Goal: Information Seeking & Learning: Understand process/instructions

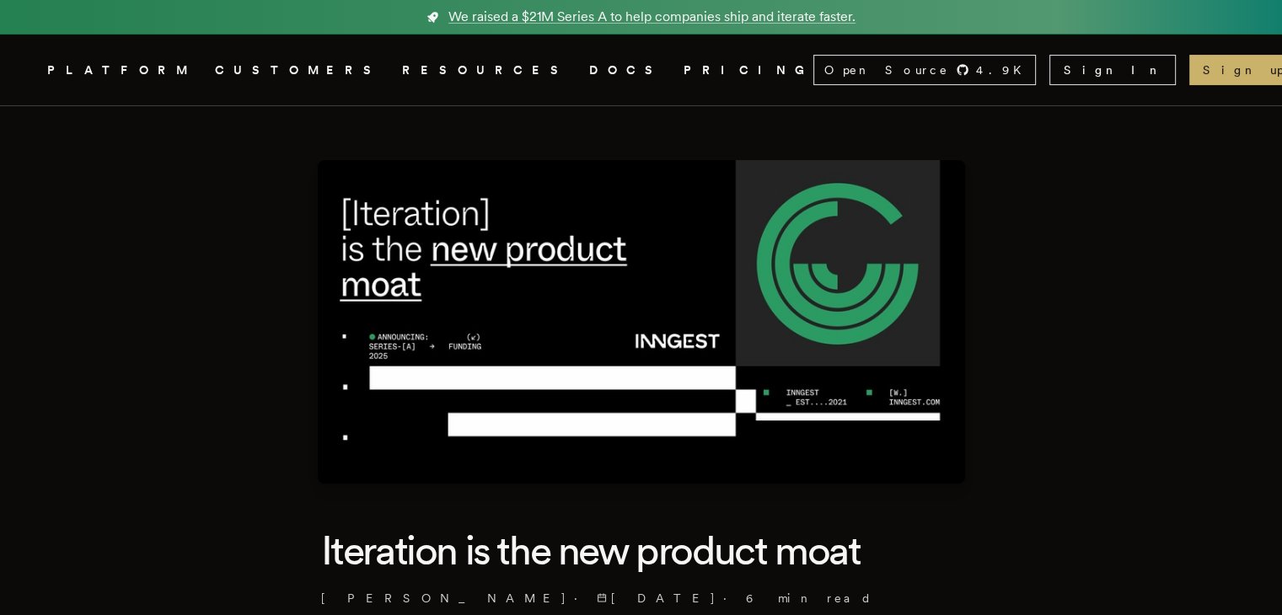
click at [27, 68] on icon ".cls-1 { fill: #FAFAF9; }" at bounding box center [27, 70] width 0 height 20
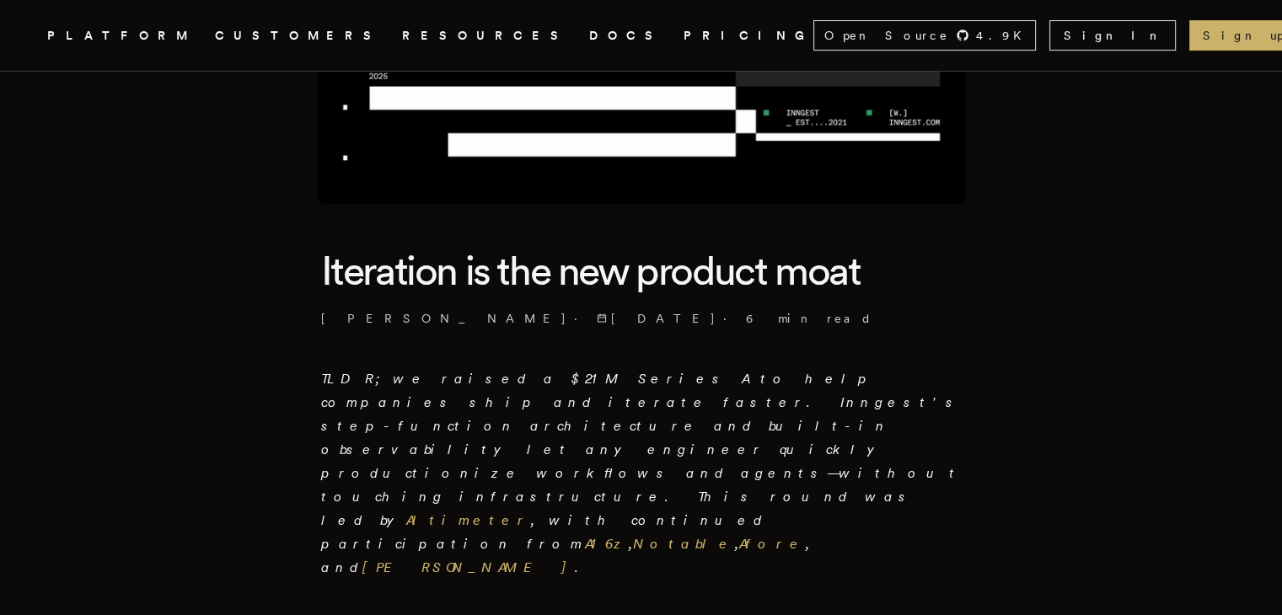
scroll to position [282, 0]
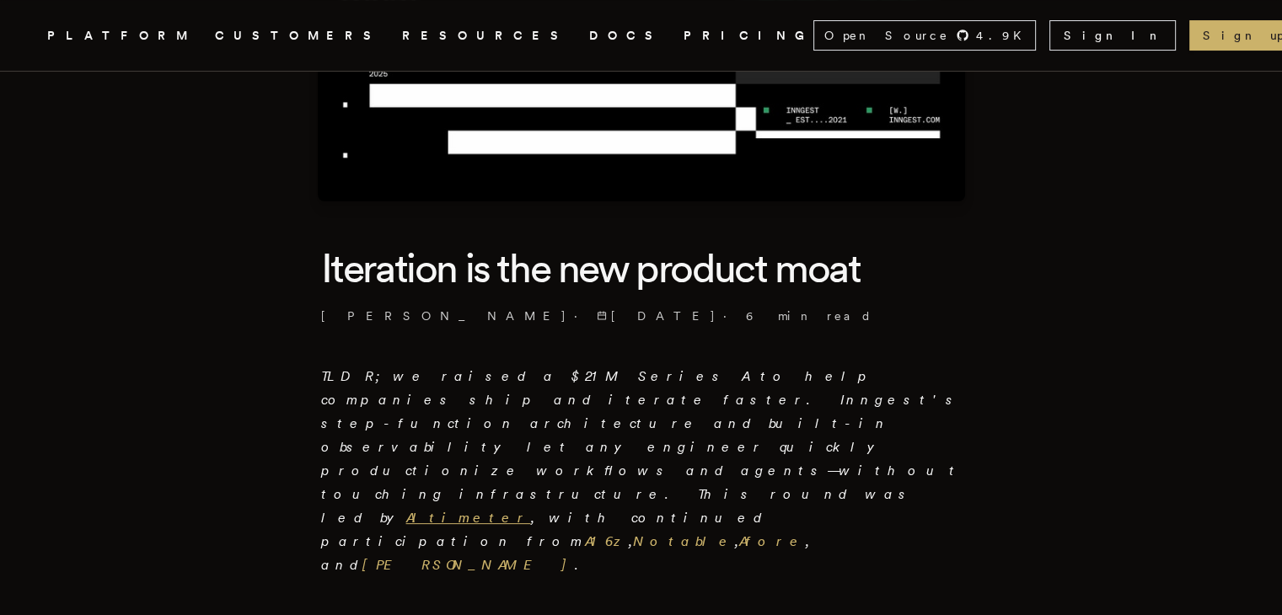
click at [531, 510] on link "Altimeter" at bounding box center [468, 518] width 125 height 16
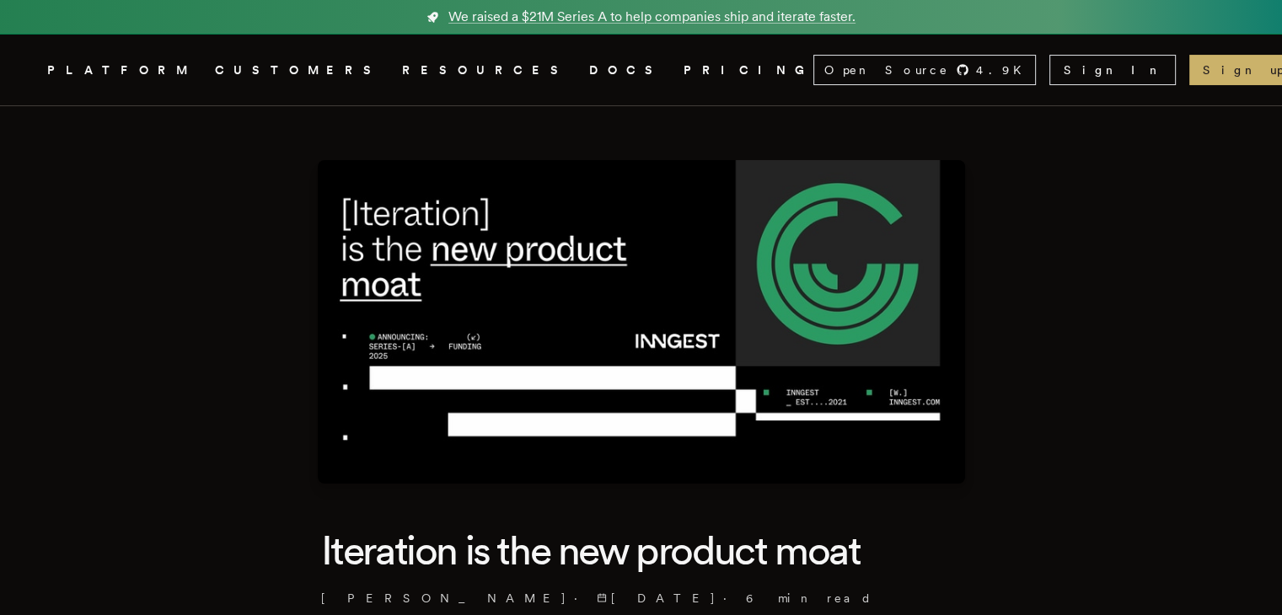
click at [80, 98] on nav "Inngest .cls-1 { fill: #FAFAF9; } PLATFORM CUSTOMERS RESOURCES DOCS PRICING Ope…" at bounding box center [641, 70] width 1282 height 71
click at [32, 58] on link "Inngest .cls-1 { fill: #FAFAF9; }" at bounding box center [27, 70] width 10 height 30
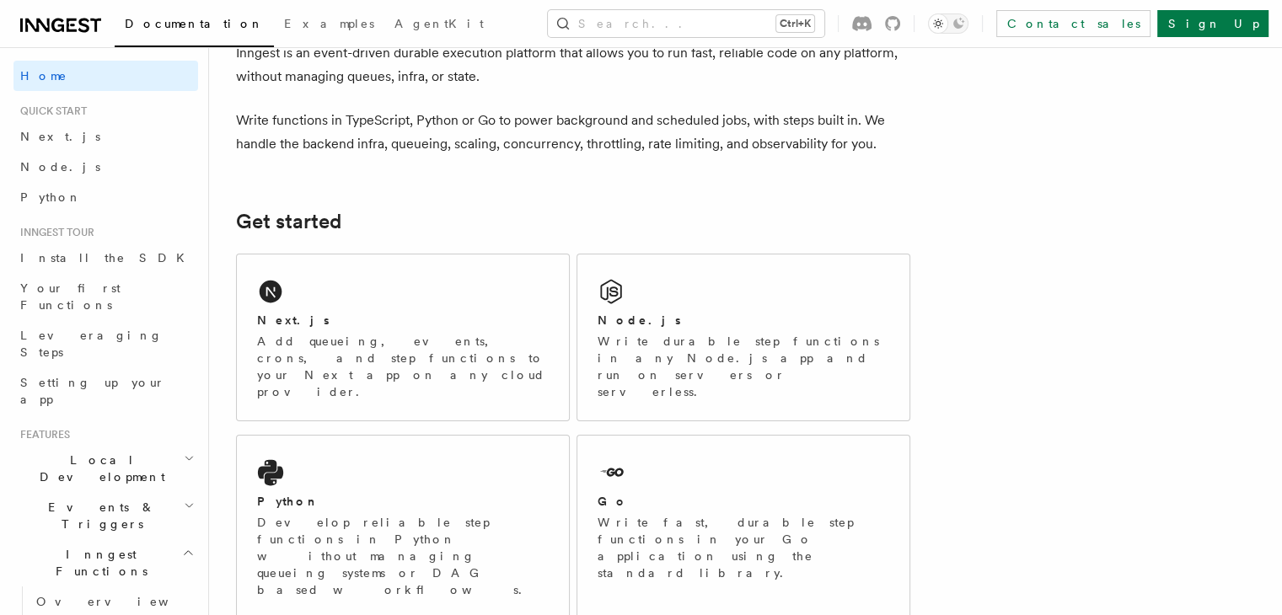
scroll to position [105, 0]
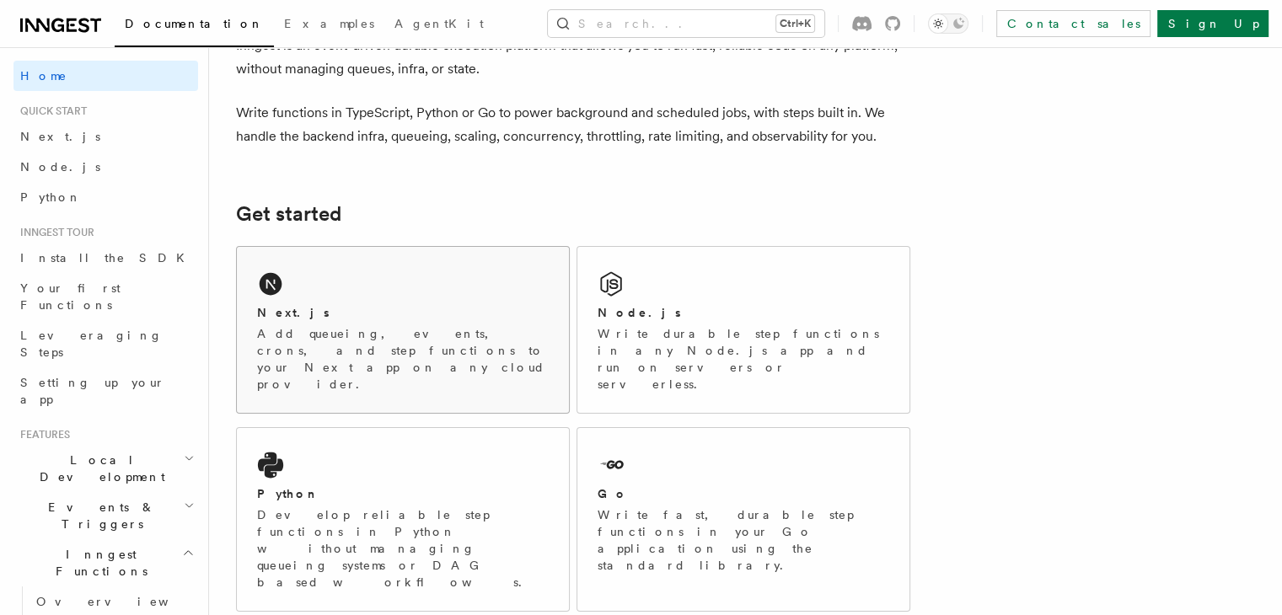
click at [528, 343] on p "Add queueing, events, crons, and step functions to your Next app on any cloud p…" at bounding box center [403, 358] width 292 height 67
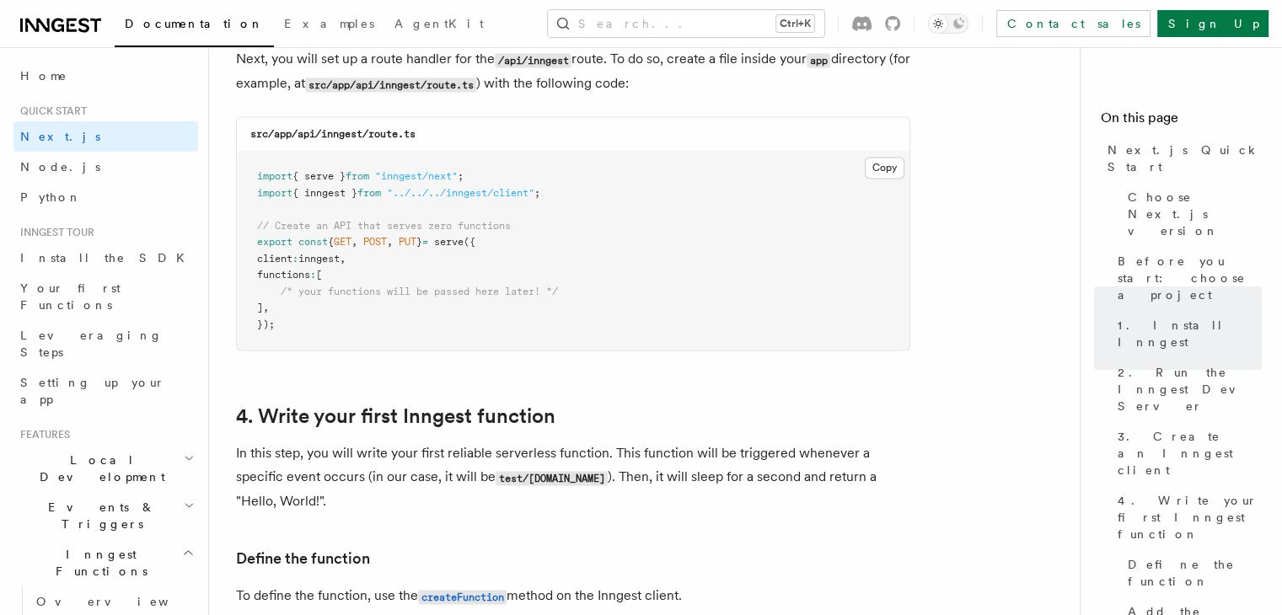
scroll to position [2386, 0]
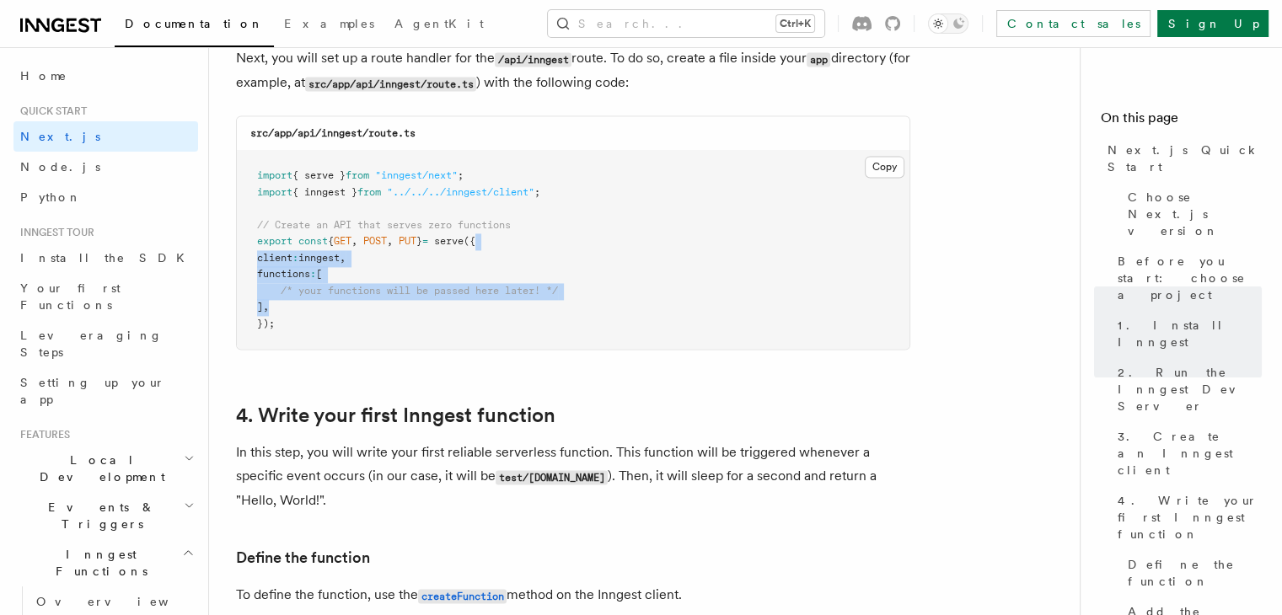
drag, startPoint x: 573, startPoint y: 314, endPoint x: 556, endPoint y: 244, distance: 72.8
click at [556, 244] on pre "import { serve } from "inngest/next" ; import { inngest } from "../../../innges…" at bounding box center [573, 250] width 673 height 198
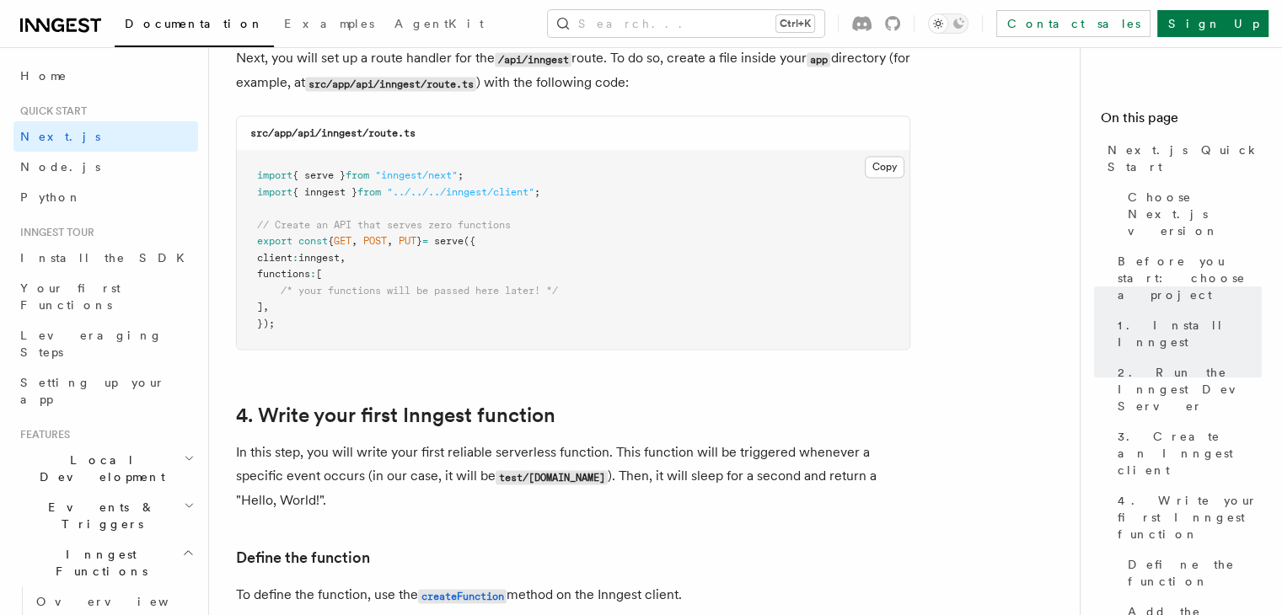
click at [655, 328] on pre "import { serve } from "inngest/next" ; import { inngest } from "../../../innges…" at bounding box center [573, 250] width 673 height 198
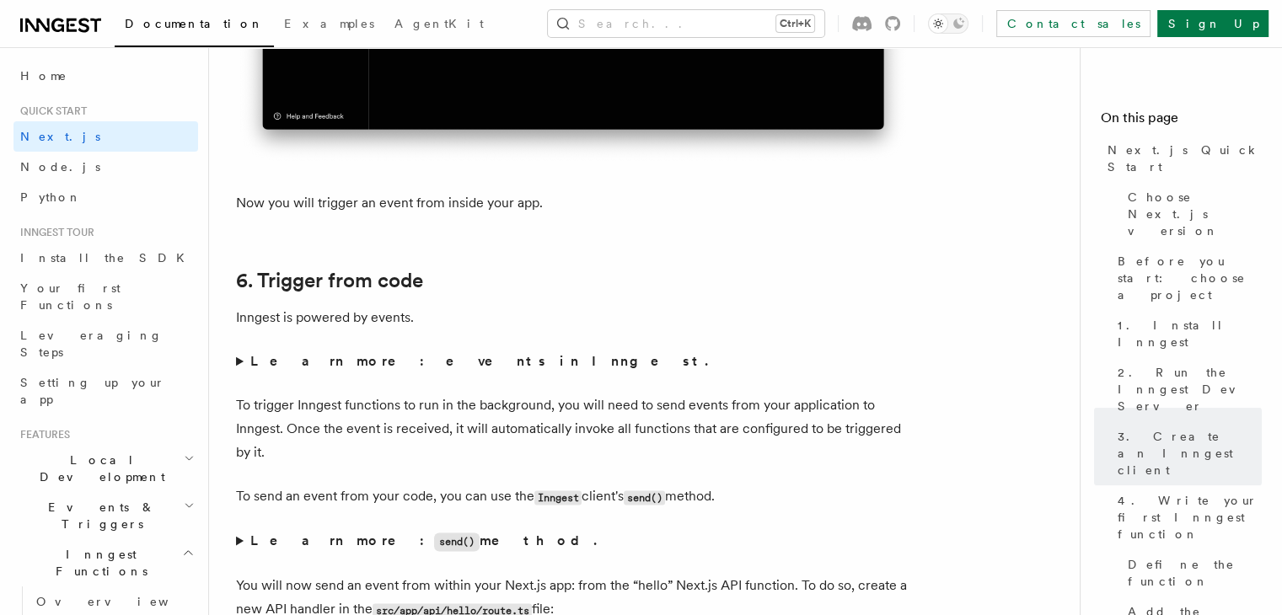
scroll to position [8330, 0]
click at [308, 373] on summary "Learn more: events in Inngest." at bounding box center [573, 361] width 674 height 24
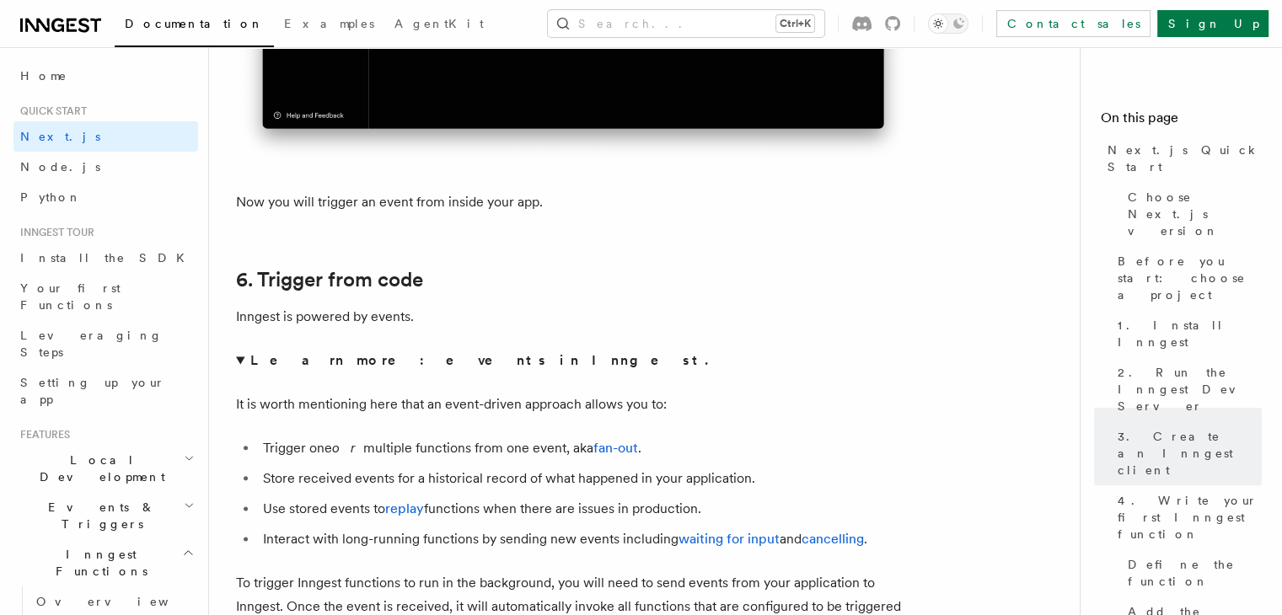
click at [307, 368] on strong "Learn more: events in Inngest." at bounding box center [480, 360] width 461 height 16
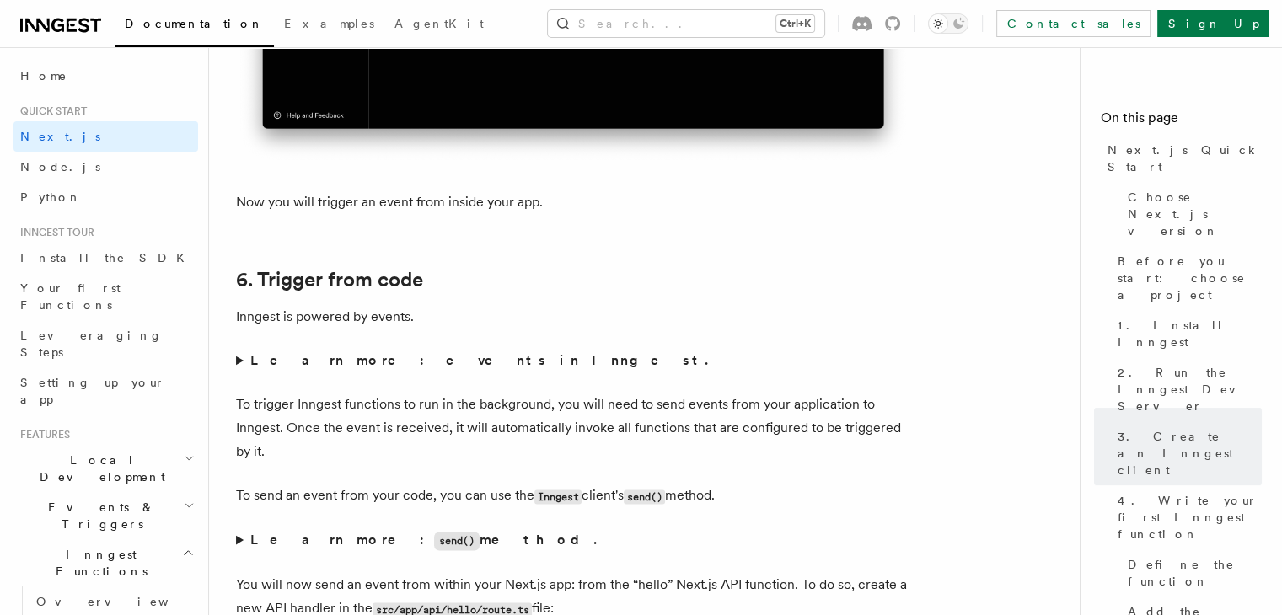
click at [307, 368] on strong "Learn more: events in Inngest." at bounding box center [480, 360] width 461 height 16
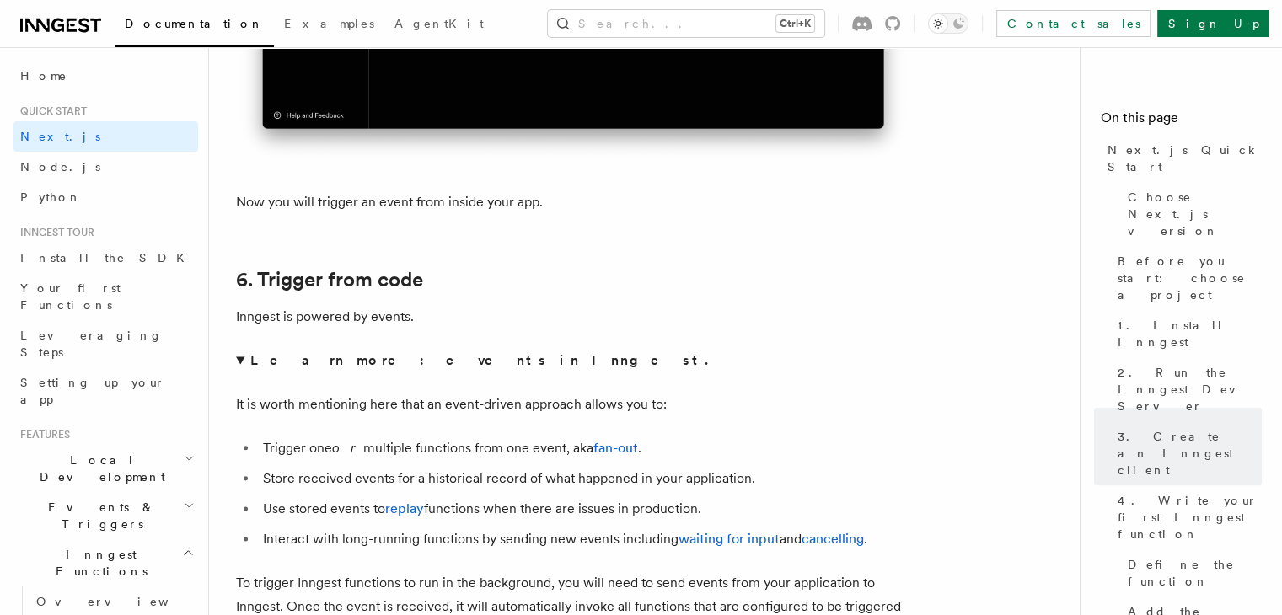
click at [307, 368] on strong "Learn more: events in Inngest." at bounding box center [480, 360] width 461 height 16
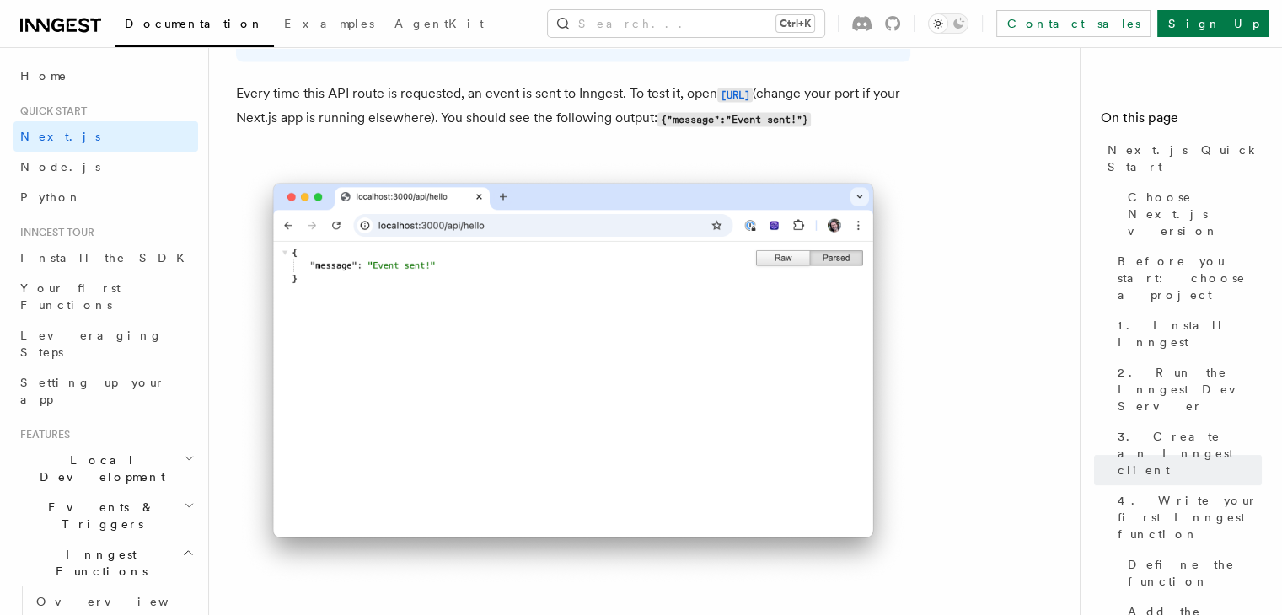
scroll to position [9411, 0]
click at [446, 332] on img at bounding box center [573, 370] width 674 height 429
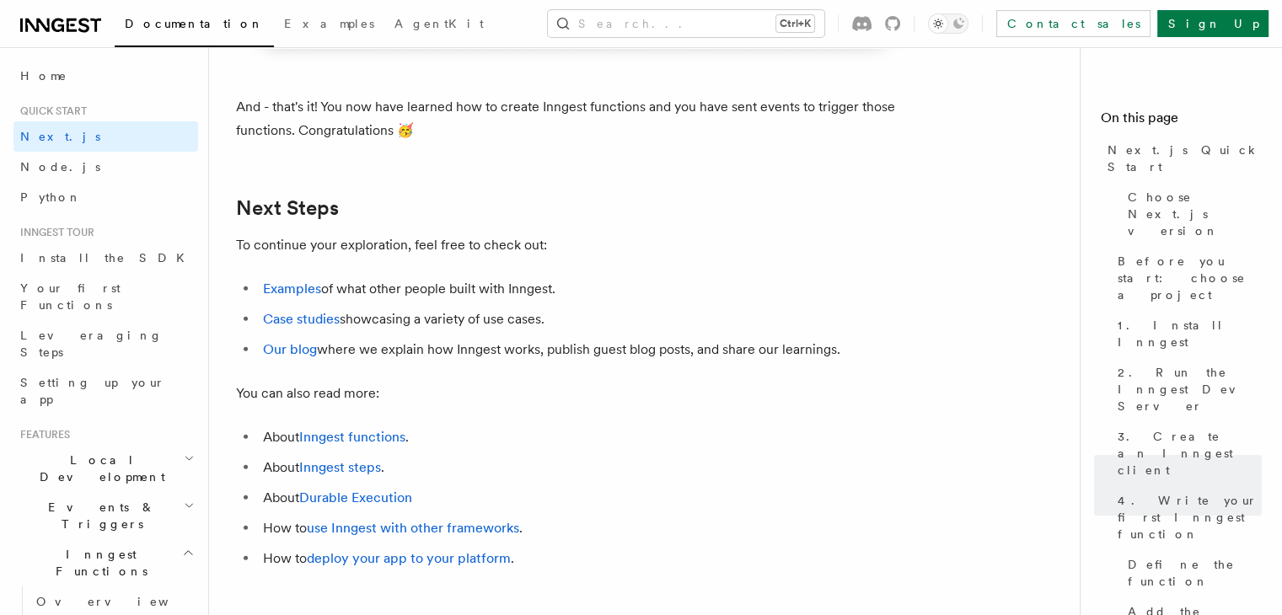
scroll to position [10440, 0]
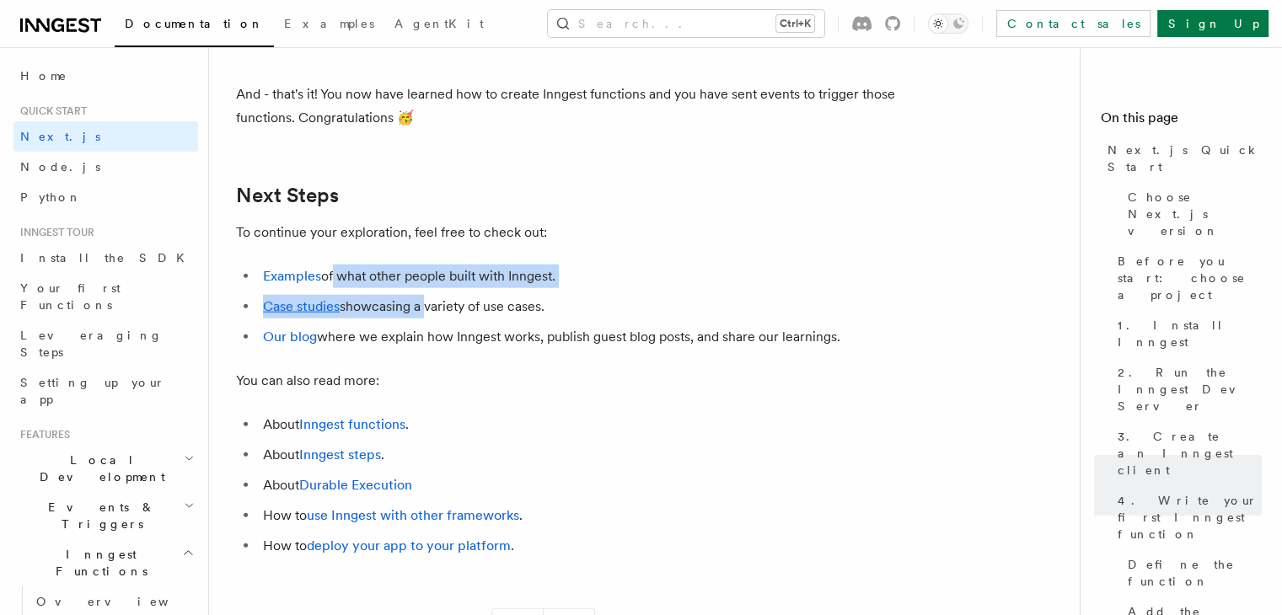
drag, startPoint x: 330, startPoint y: 303, endPoint x: 421, endPoint y: 338, distance: 97.7
click at [421, 338] on ul "Examples of what other people built with Inngest. Case studies showcasing a var…" at bounding box center [573, 307] width 674 height 84
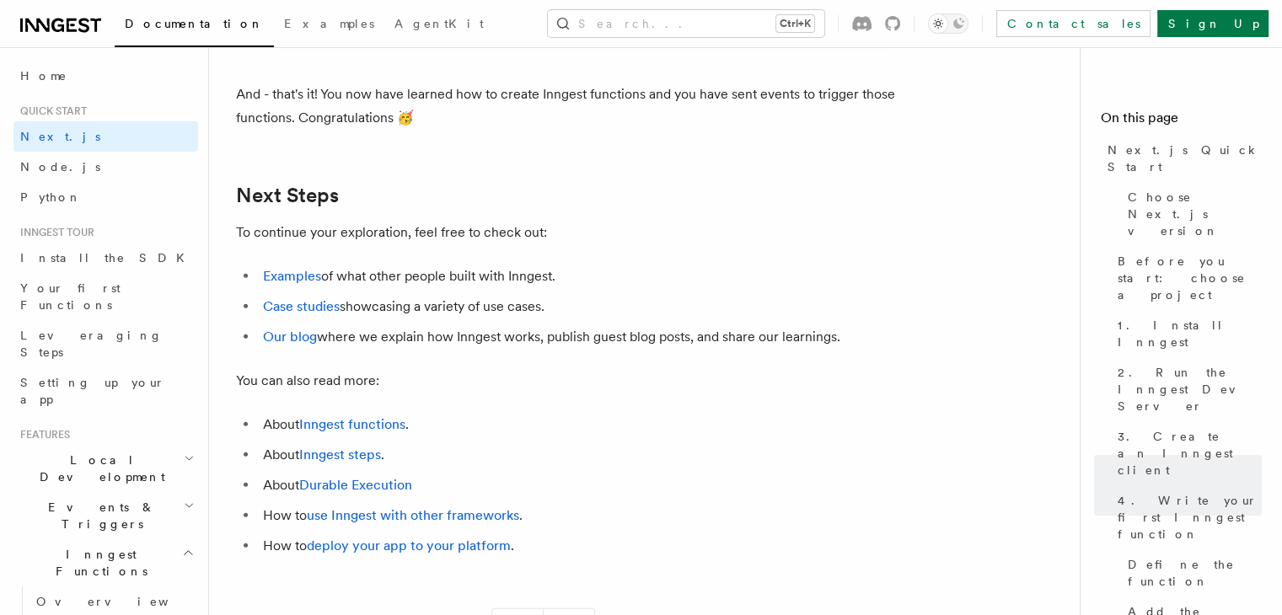
click at [444, 349] on li "Our blog where we explain how Inngest works, publish guest blog posts, and shar…" at bounding box center [584, 337] width 652 height 24
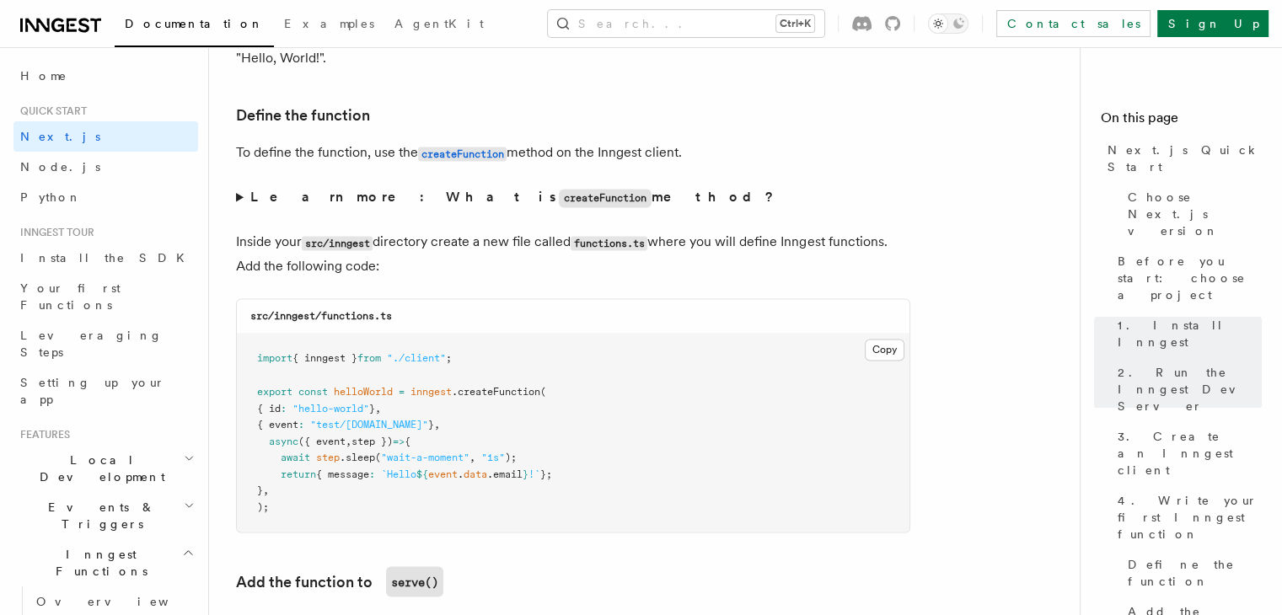
scroll to position [2830, 0]
